Goal: Navigation & Orientation: Find specific page/section

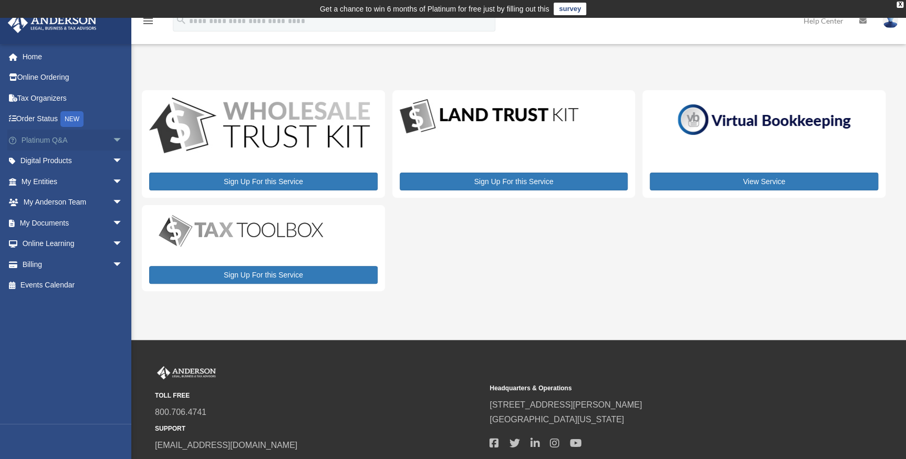
click at [112, 139] on span "arrow_drop_down" at bounding box center [122, 141] width 21 height 22
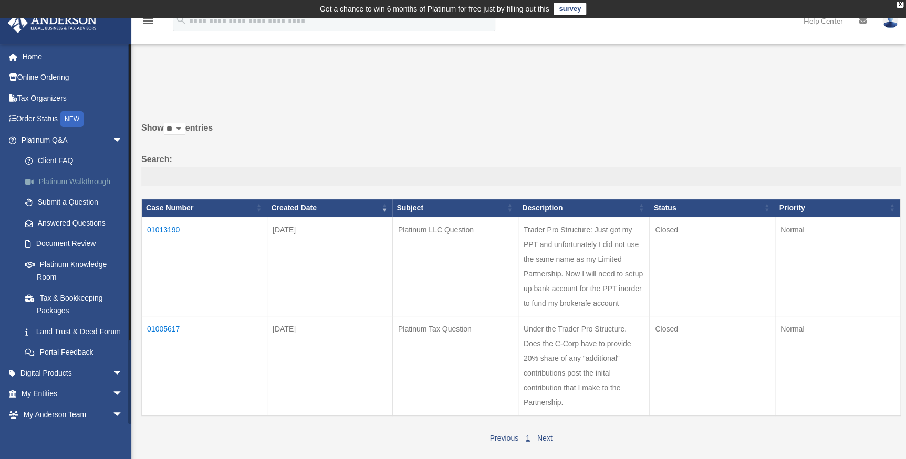
click at [82, 182] on link "Platinum Walkthrough" at bounding box center [77, 181] width 124 height 21
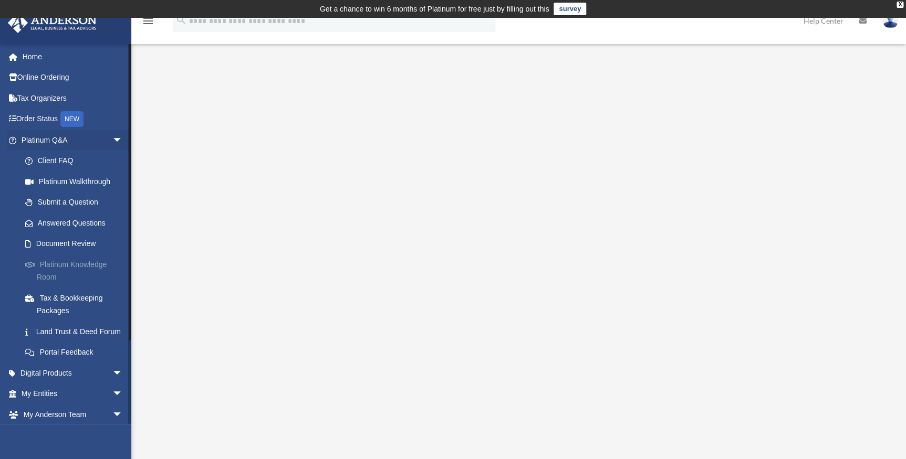
click at [71, 261] on link "Platinum Knowledge Room" at bounding box center [77, 271] width 124 height 34
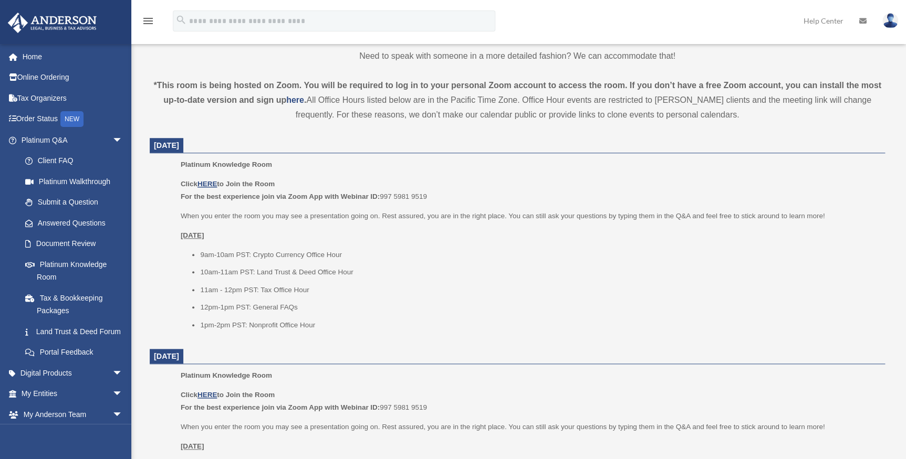
scroll to position [347, 0]
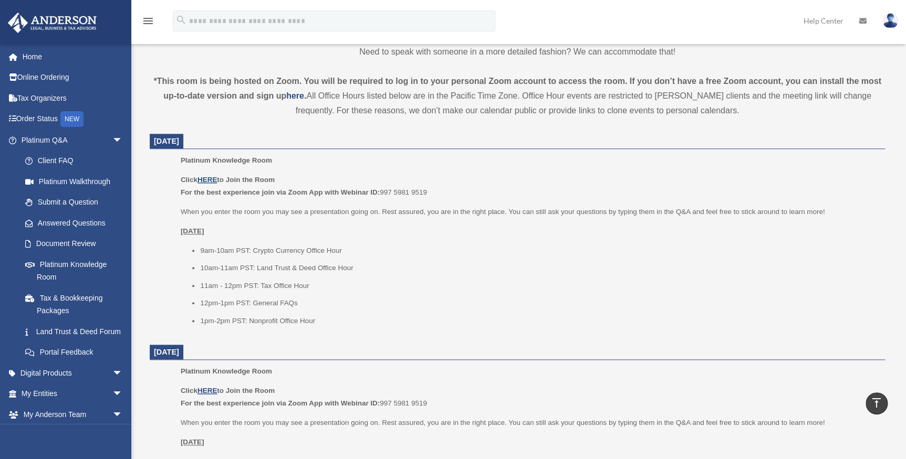
click at [209, 178] on u "HERE" at bounding box center [206, 180] width 19 height 8
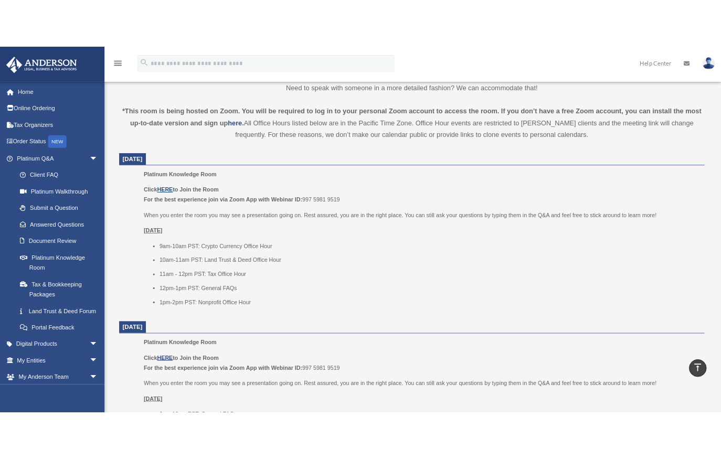
scroll to position [353, 0]
